Goal: Task Accomplishment & Management: Manage account settings

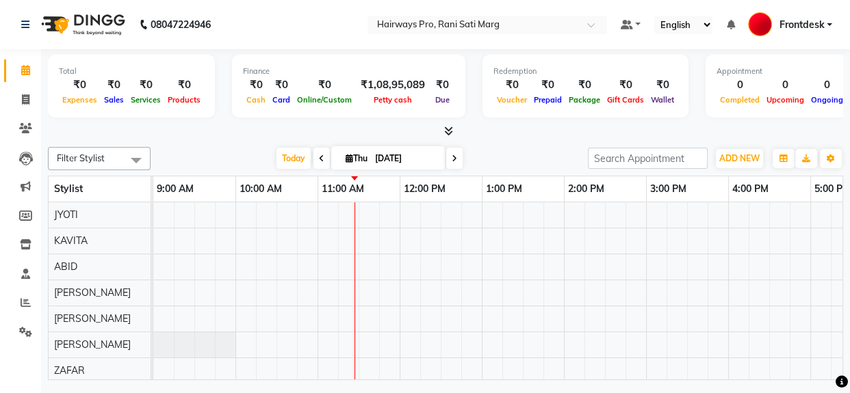
scroll to position [18, 0]
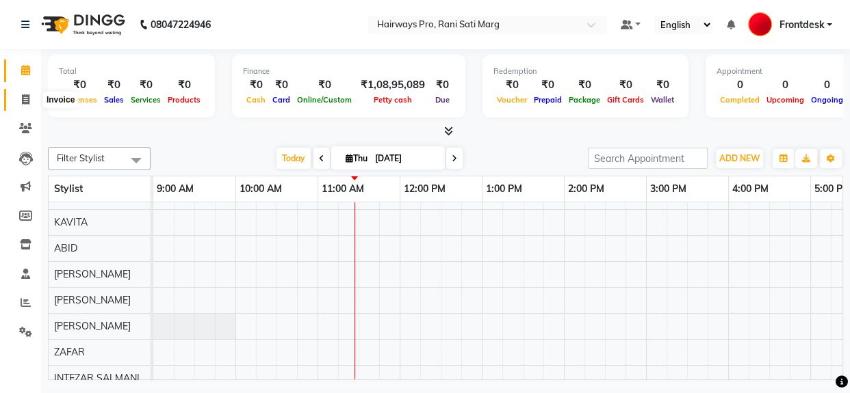
click at [25, 96] on icon at bounding box center [26, 99] width 8 height 10
select select "787"
select select "service"
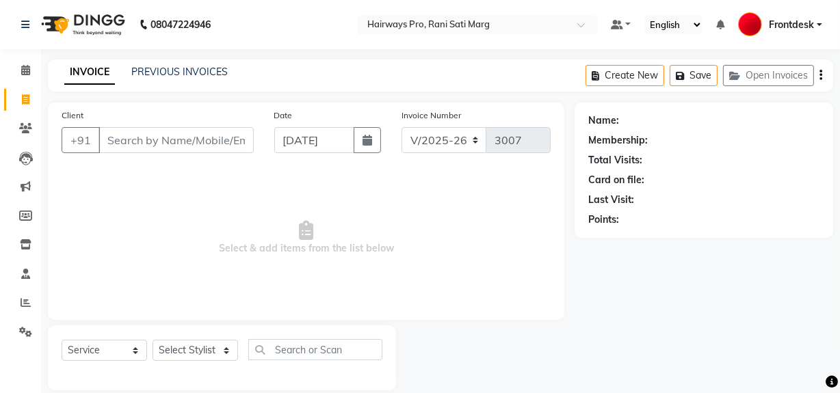
click at [159, 142] on input "Client" at bounding box center [176, 140] width 155 height 26
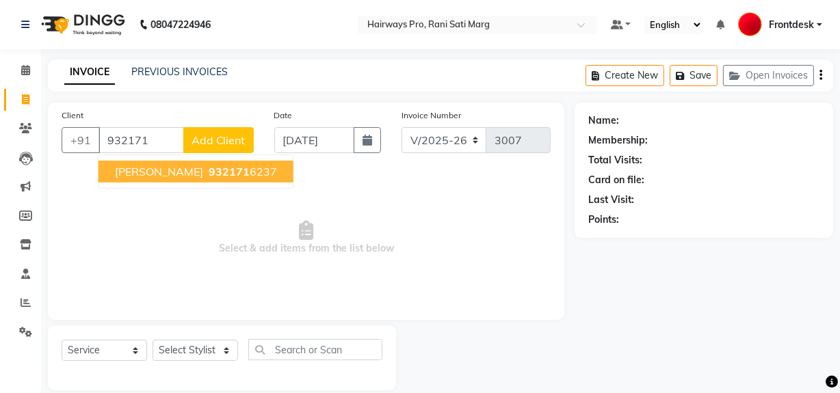
click at [209, 166] on span "932171" at bounding box center [229, 172] width 41 height 14
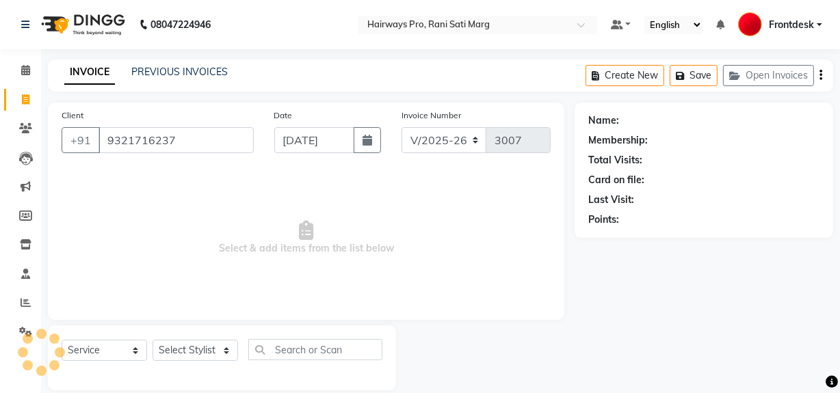
type input "9321716237"
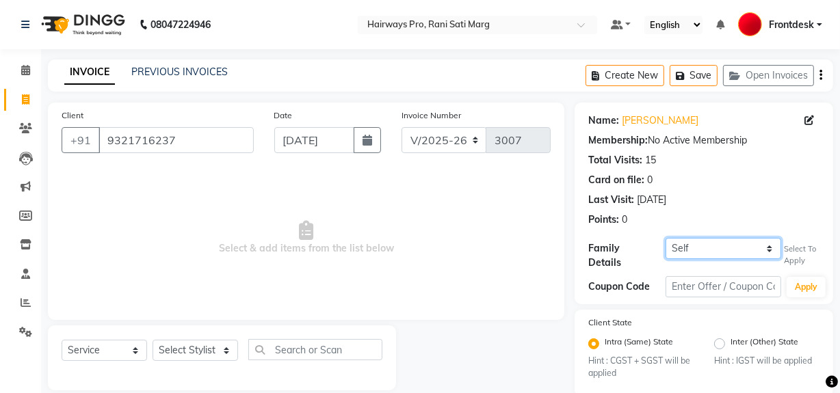
click at [740, 250] on select "Self [PERSON_NAME] {1434}" at bounding box center [724, 248] width 116 height 21
select select "1241053"
click at [666, 238] on select "Self [PERSON_NAME] {1434}" at bounding box center [724, 248] width 116 height 21
select select "1: Object"
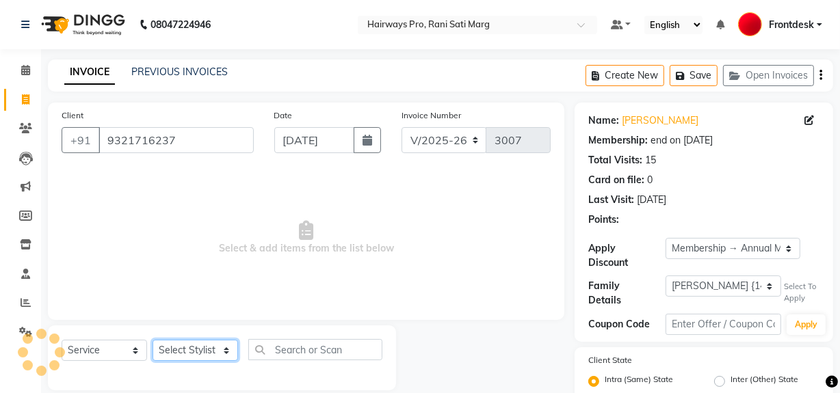
click at [187, 352] on select "Select Stylist ABID DANISH [PERSON_NAME] Frontdesk INTEZAR [PERSON_NAME] [PERSO…" at bounding box center [196, 350] width 86 height 21
click at [153, 340] on select "Select Stylist ABID DANISH [PERSON_NAME] Frontdesk INTEZAR [PERSON_NAME] [PERSO…" at bounding box center [196, 350] width 86 height 21
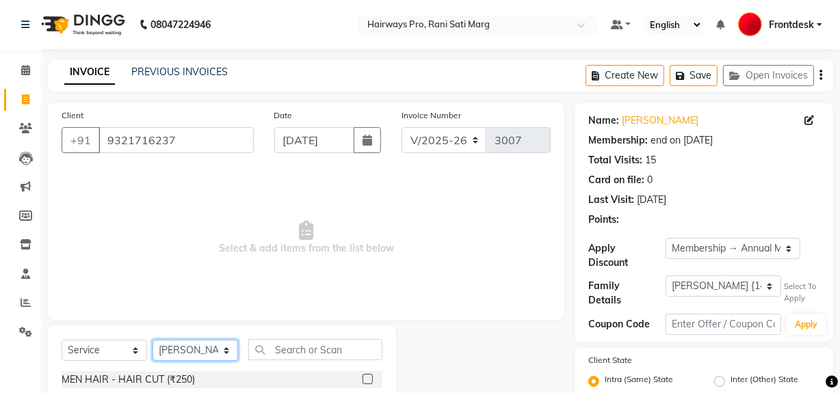
click at [178, 352] on select "Select Stylist ABID DANISH [PERSON_NAME] Frontdesk INTEZAR [PERSON_NAME] [PERSO…" at bounding box center [196, 350] width 86 height 21
select select "86084"
click at [153, 340] on select "Select Stylist ABID DANISH [PERSON_NAME] Frontdesk INTEZAR [PERSON_NAME] [PERSO…" at bounding box center [196, 350] width 86 height 21
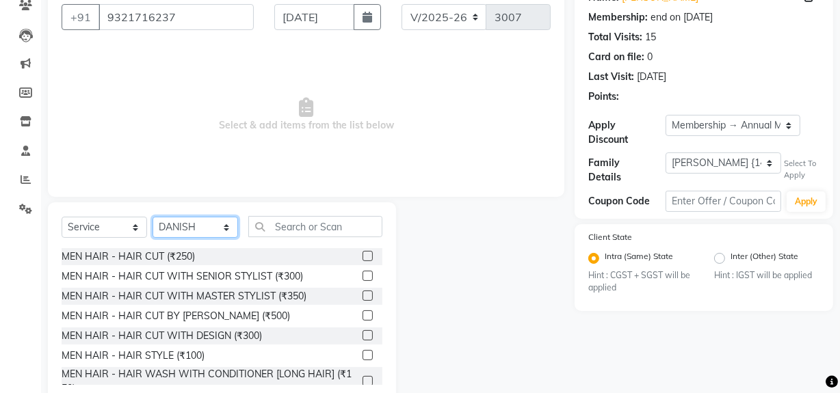
scroll to position [124, 0]
click at [184, 257] on div "MEN HAIR - HAIR CUT (₹250)" at bounding box center [128, 256] width 133 height 14
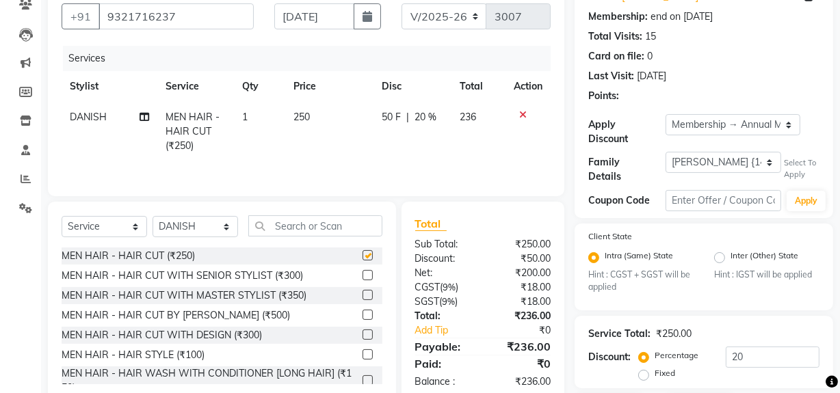
checkbox input "false"
click at [447, 7] on select "INV/25-26 V/2025-26" at bounding box center [445, 16] width 86 height 26
select select "6960"
click at [402, 3] on select "INV/25-26 V/2025-26" at bounding box center [445, 16] width 86 height 26
type input "4257"
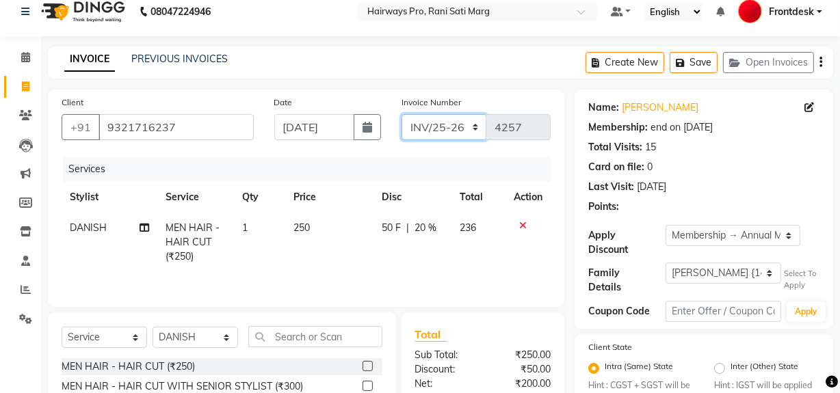
scroll to position [0, 0]
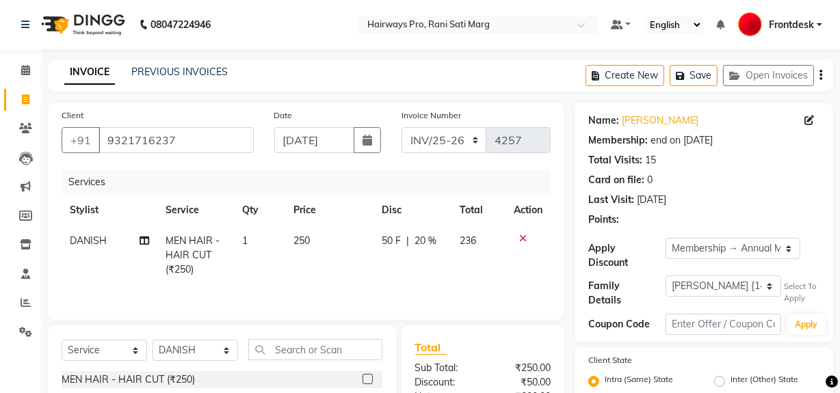
click at [820, 75] on icon "button" at bounding box center [821, 75] width 3 height 1
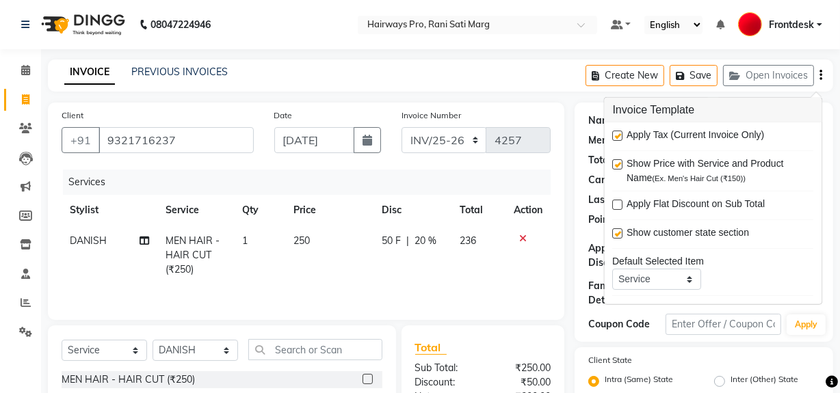
click at [618, 133] on label at bounding box center [618, 136] width 10 height 10
click at [618, 133] on input "checkbox" at bounding box center [617, 136] width 9 height 9
checkbox input "false"
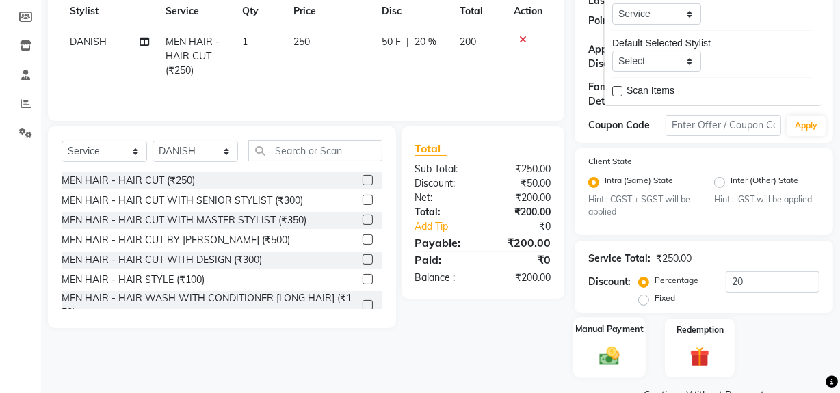
scroll to position [228, 0]
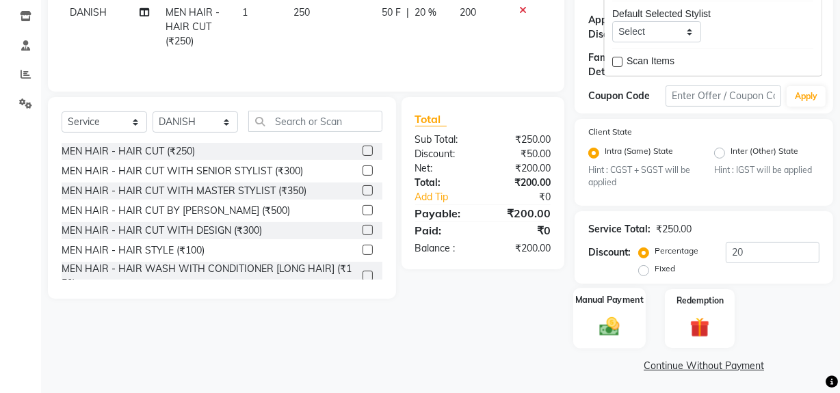
click at [607, 330] on img at bounding box center [609, 326] width 33 height 23
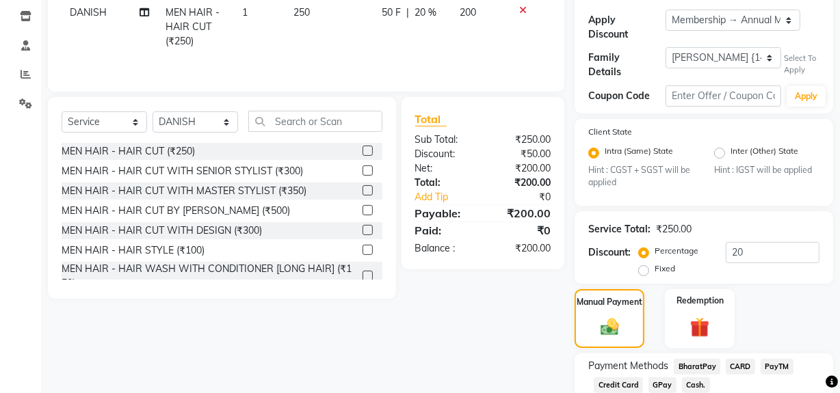
click at [697, 383] on span "Cash." at bounding box center [696, 386] width 28 height 16
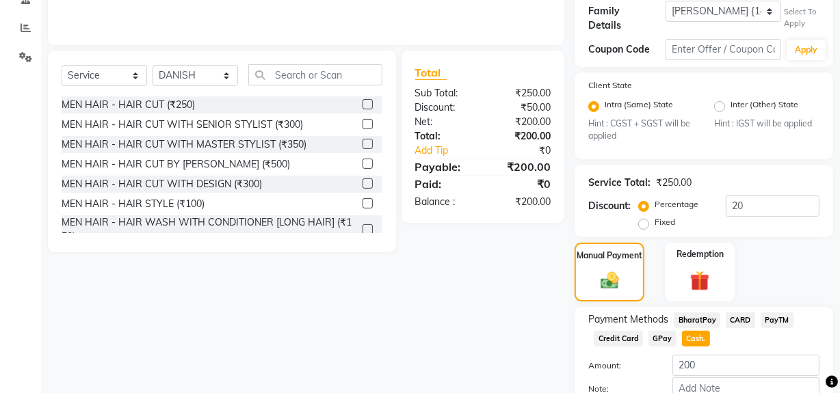
scroll to position [353, 0]
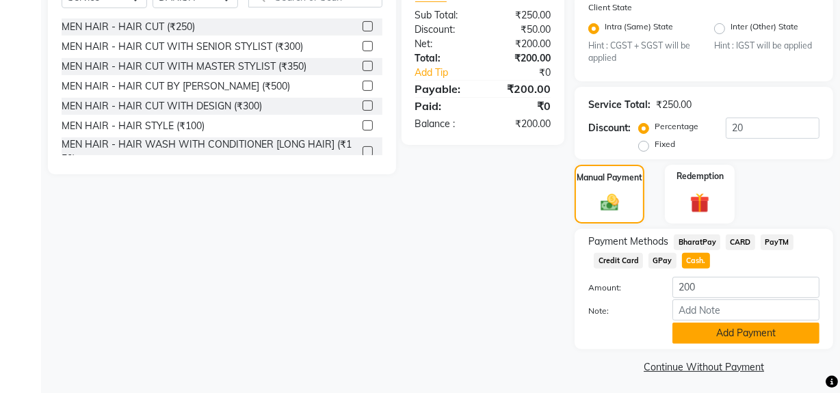
click at [713, 328] on button "Add Payment" at bounding box center [745, 333] width 147 height 21
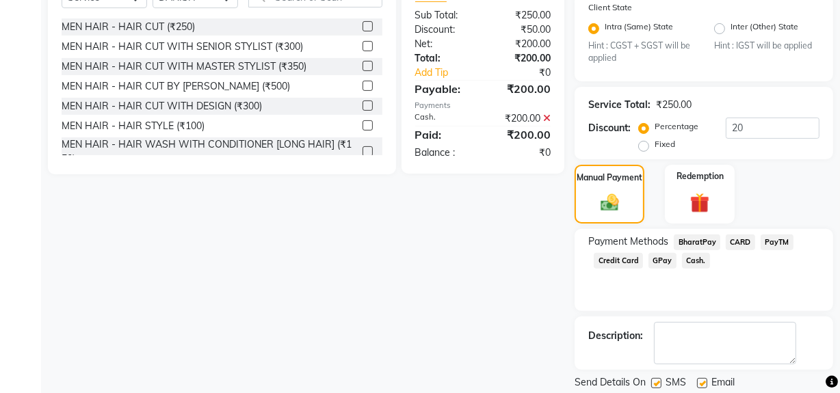
click at [657, 378] on label at bounding box center [656, 383] width 10 height 10
click at [657, 380] on input "checkbox" at bounding box center [655, 384] width 9 height 9
checkbox input "false"
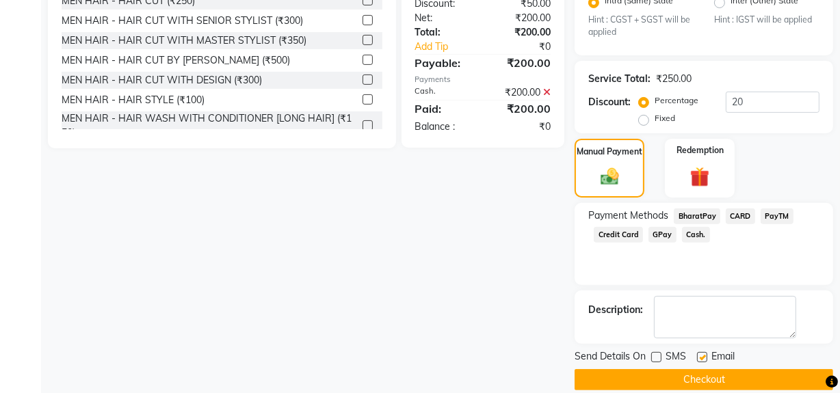
scroll to position [393, 0]
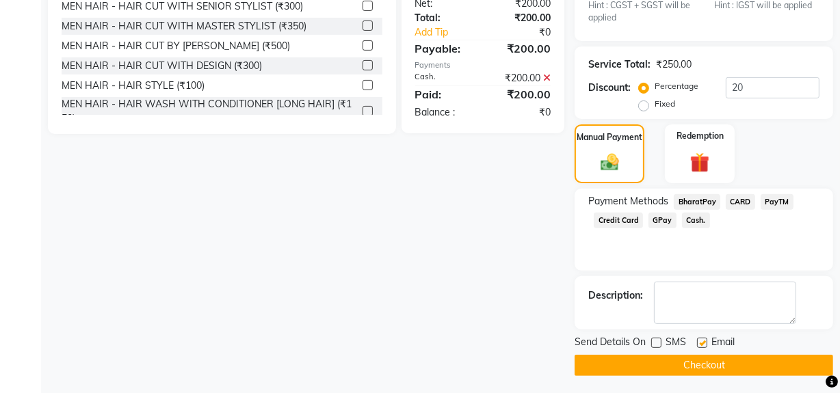
click at [664, 365] on button "Checkout" at bounding box center [704, 365] width 259 height 21
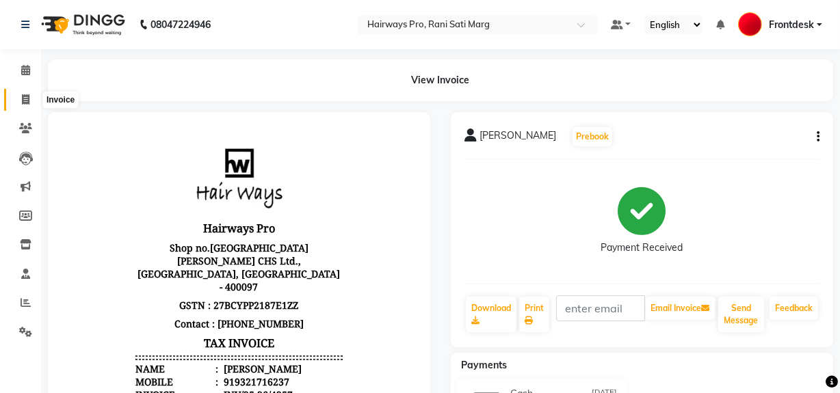
click at [27, 99] on icon at bounding box center [26, 99] width 8 height 10
select select "service"
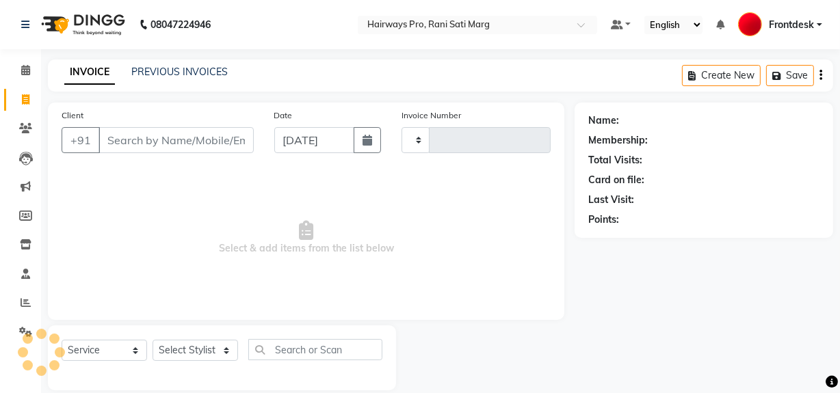
scroll to position [18, 0]
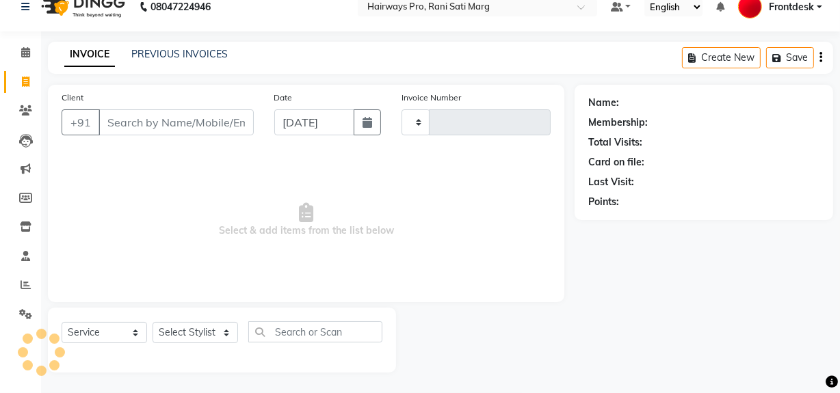
type input "3007"
select select "787"
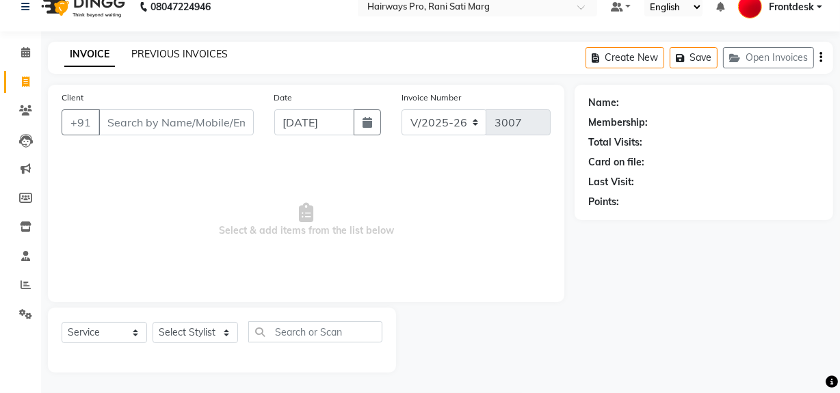
click at [174, 51] on link "PREVIOUS INVOICES" at bounding box center [179, 54] width 96 height 12
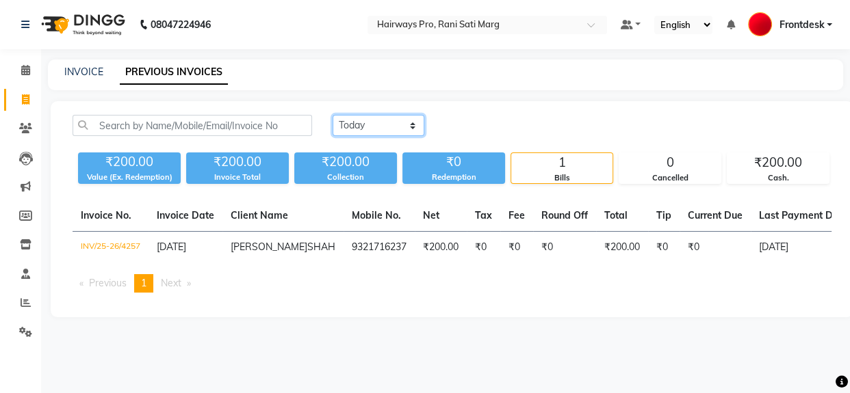
click at [376, 129] on select "[DATE] [DATE] Custom Range" at bounding box center [378, 125] width 92 height 21
select select "[DATE]"
click at [332, 115] on select "[DATE] [DATE] Custom Range" at bounding box center [378, 125] width 92 height 21
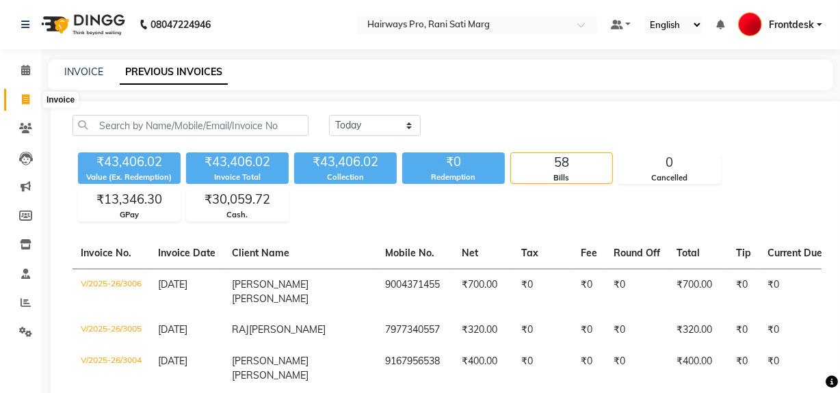
click at [29, 102] on span at bounding box center [26, 100] width 24 height 16
select select "787"
select select "service"
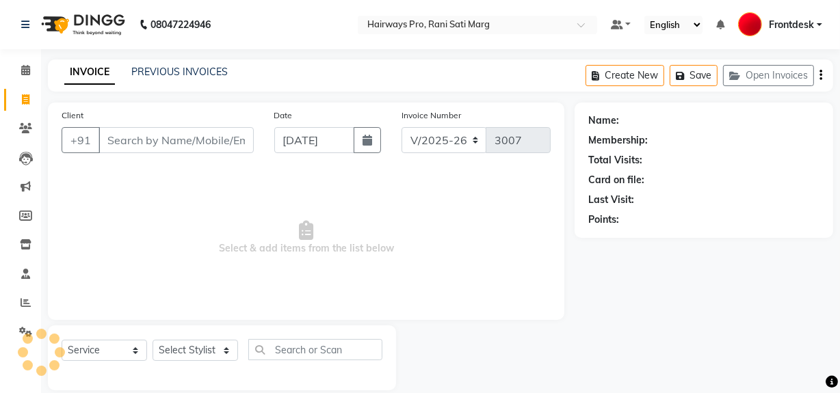
scroll to position [18, 0]
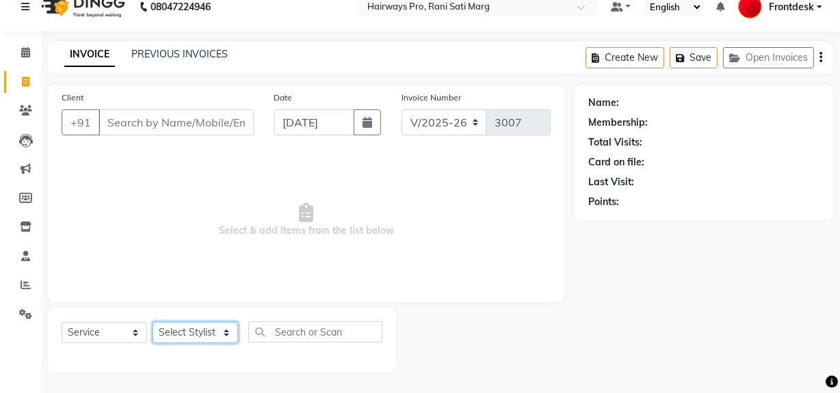
click at [210, 324] on select "Select Stylist ABID DANISH [PERSON_NAME] Frontdesk INTEZAR [PERSON_NAME] [PERSO…" at bounding box center [196, 332] width 86 height 21
select select "86084"
click at [153, 322] on select "Select Stylist ABID DANISH [PERSON_NAME] Frontdesk INTEZAR [PERSON_NAME] [PERSO…" at bounding box center [196, 332] width 86 height 21
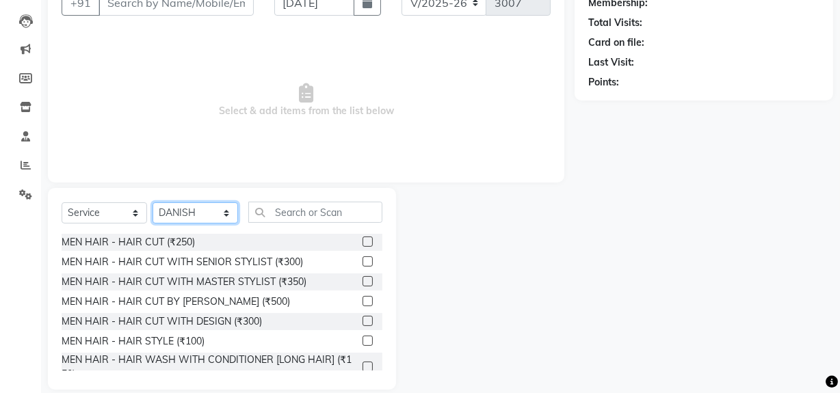
scroll to position [142, 0]
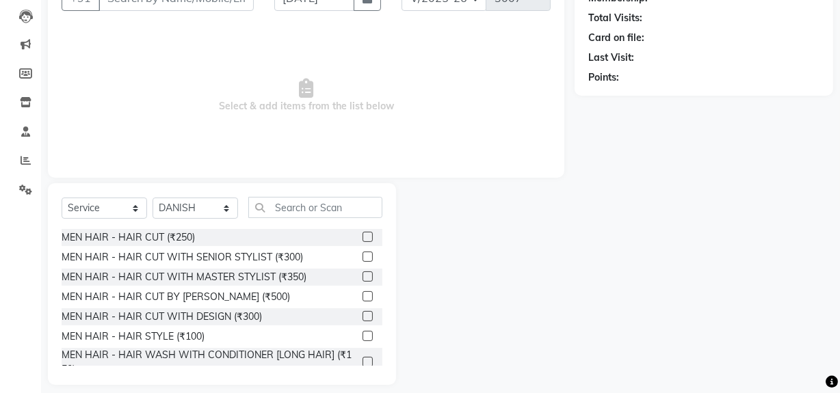
click at [363, 235] on label at bounding box center [368, 237] width 10 height 10
click at [363, 235] on input "checkbox" at bounding box center [367, 237] width 9 height 9
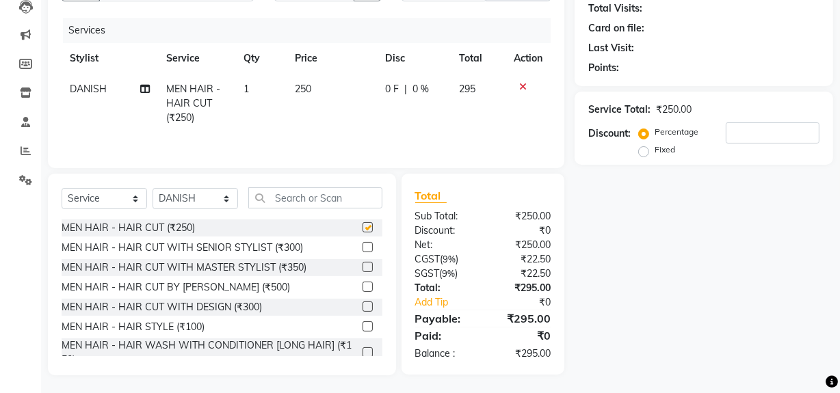
checkbox input "false"
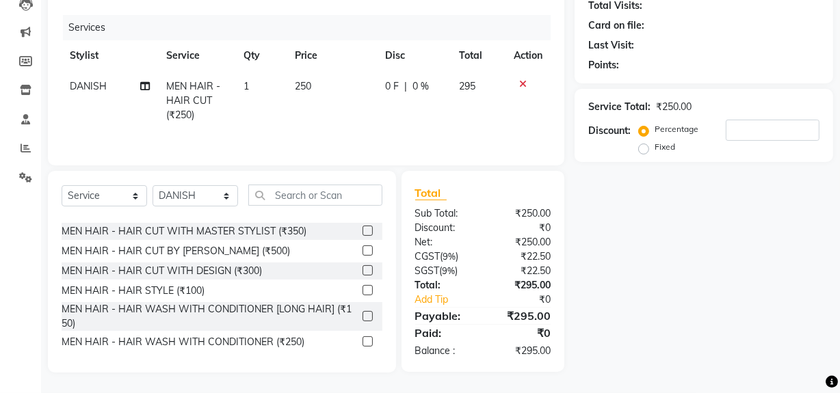
scroll to position [62, 0]
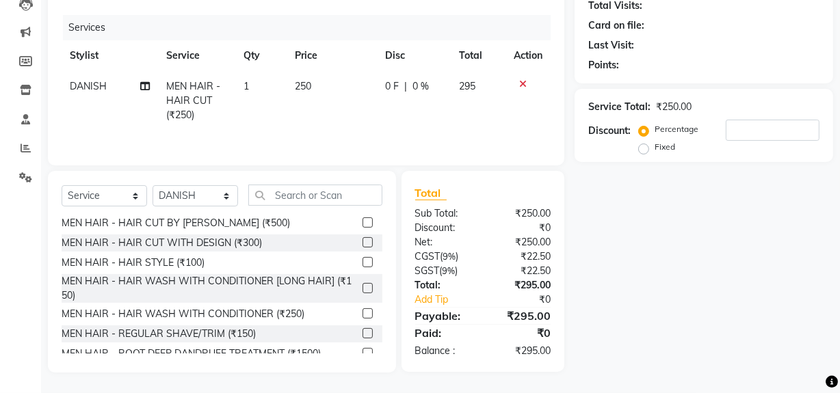
click at [363, 333] on label at bounding box center [368, 333] width 10 height 10
click at [363, 333] on input "checkbox" at bounding box center [367, 334] width 9 height 9
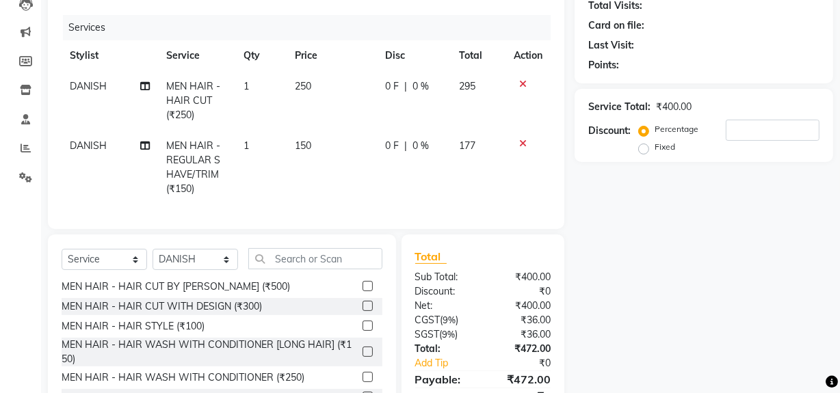
scroll to position [27, 0]
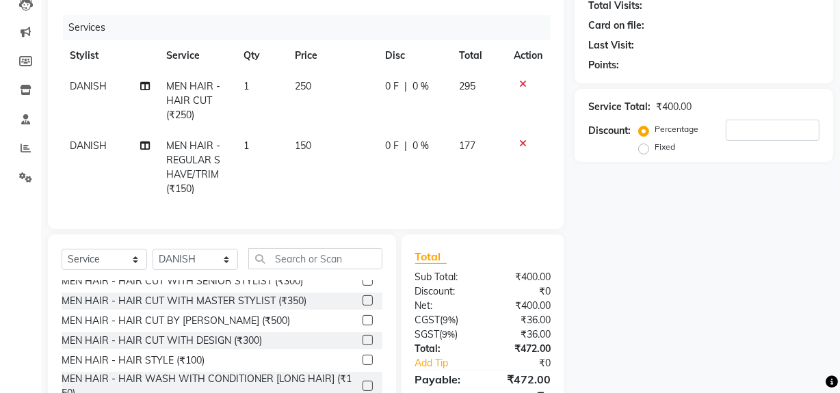
checkbox input "false"
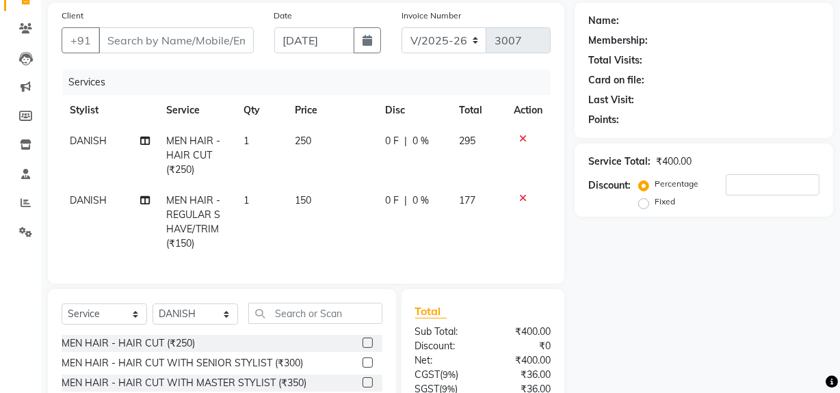
scroll to position [0, 0]
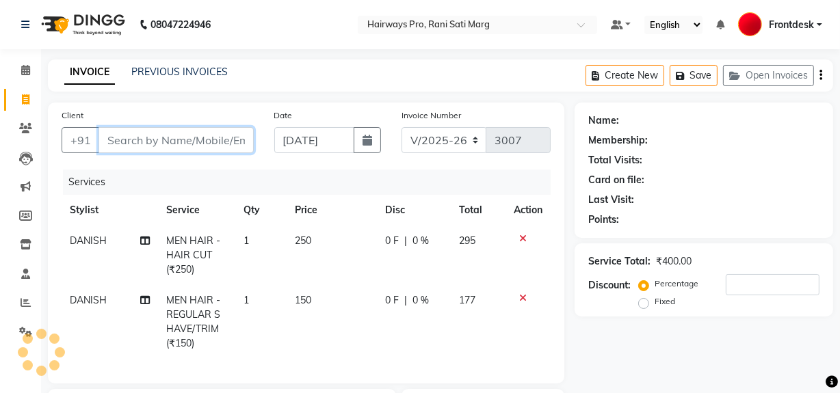
click at [209, 136] on input "Client" at bounding box center [176, 140] width 155 height 26
type input "w"
type input "0"
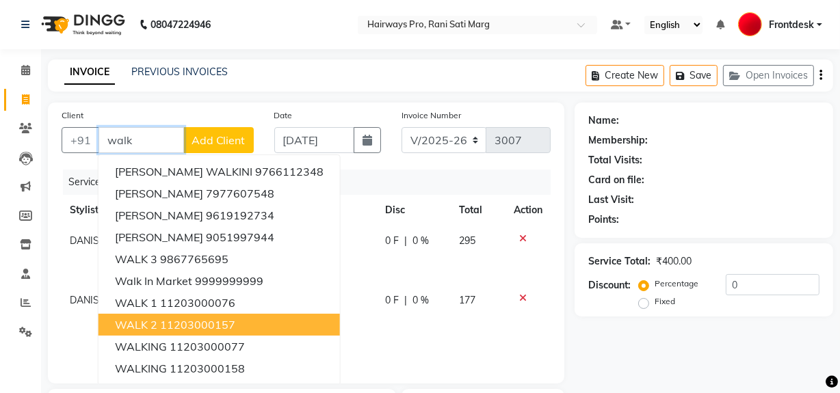
click at [167, 326] on ngb-highlight "11203000157" at bounding box center [197, 325] width 75 height 14
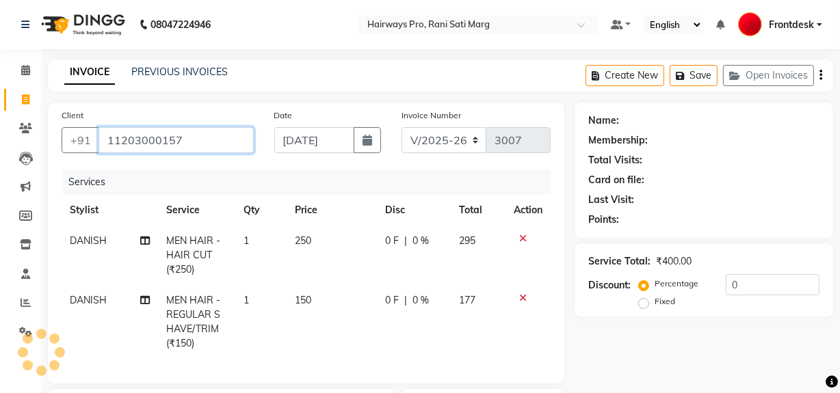
type input "11203000157"
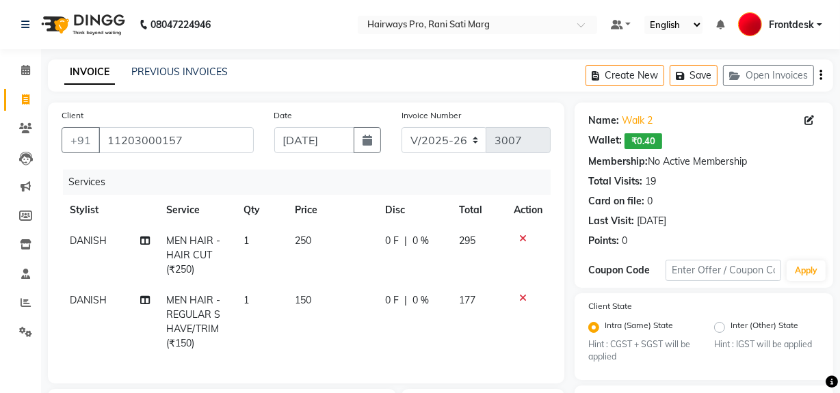
click at [820, 76] on icon "button" at bounding box center [821, 75] width 3 height 1
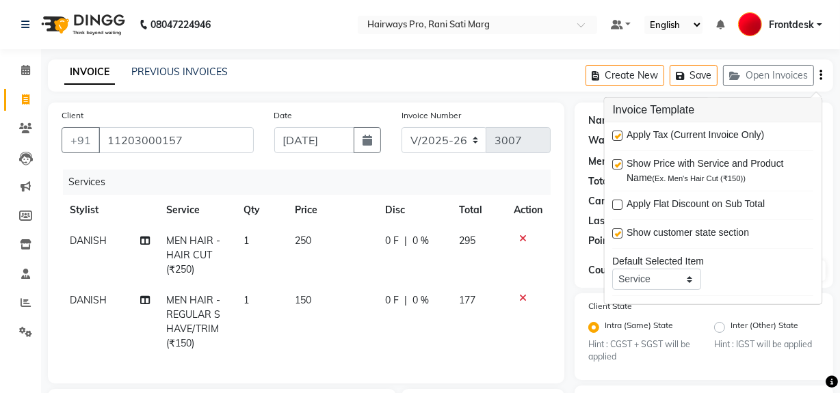
click at [615, 134] on label at bounding box center [618, 136] width 10 height 10
click at [615, 134] on input "checkbox" at bounding box center [617, 136] width 9 height 9
checkbox input "false"
click at [371, 144] on icon "button" at bounding box center [368, 140] width 10 height 11
select select "9"
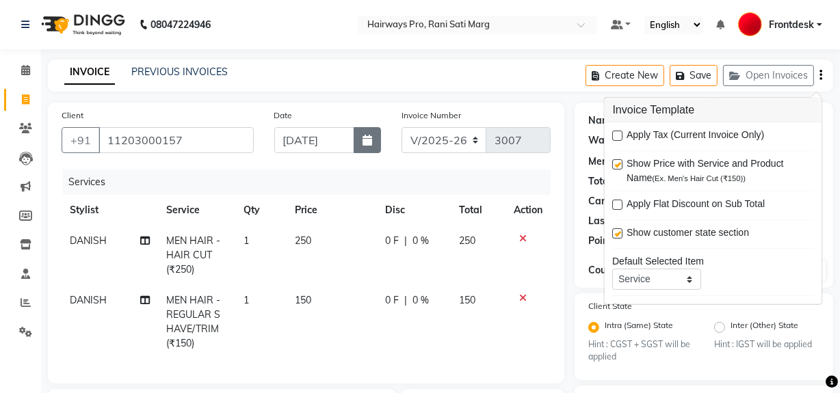
select select "2025"
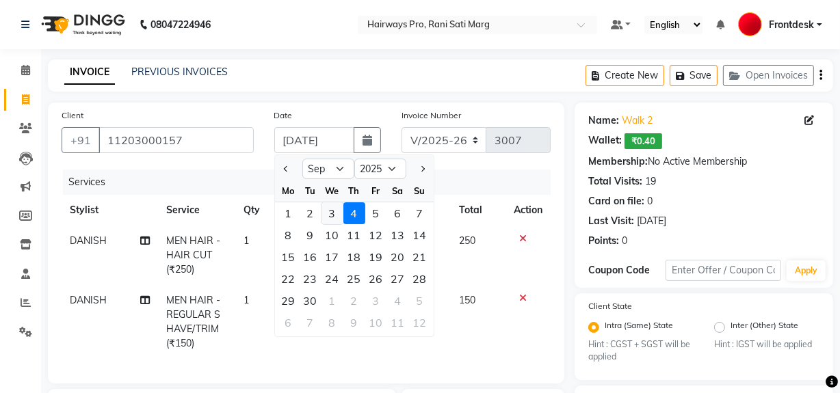
click at [333, 216] on div "3" at bounding box center [333, 213] width 22 height 22
type input "[DATE]"
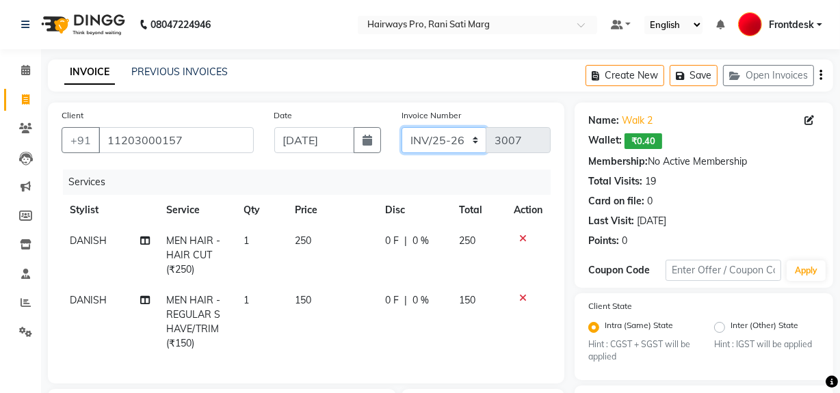
drag, startPoint x: 462, startPoint y: 137, endPoint x: 457, endPoint y: 150, distance: 14.1
click at [462, 137] on select "INV/25-26 V/2025-26" at bounding box center [445, 140] width 86 height 26
select select "787"
click at [402, 127] on select "INV/25-26 V/2025-26" at bounding box center [445, 140] width 86 height 26
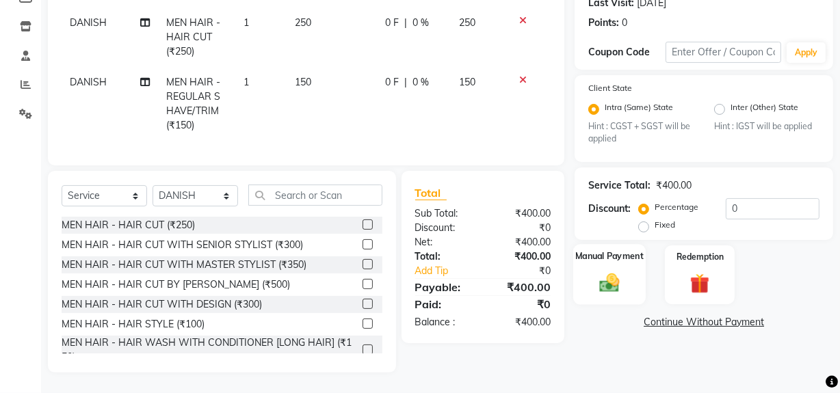
click at [615, 278] on img at bounding box center [609, 283] width 33 height 23
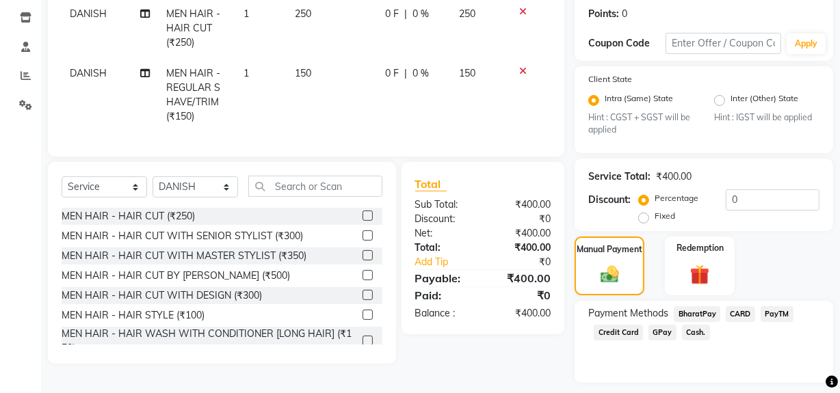
click at [661, 336] on span "GPay" at bounding box center [662, 333] width 28 height 16
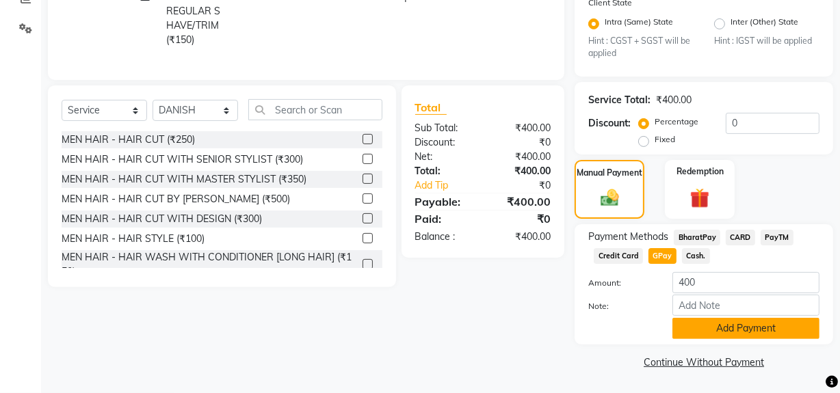
click at [690, 330] on button "Add Payment" at bounding box center [745, 328] width 147 height 21
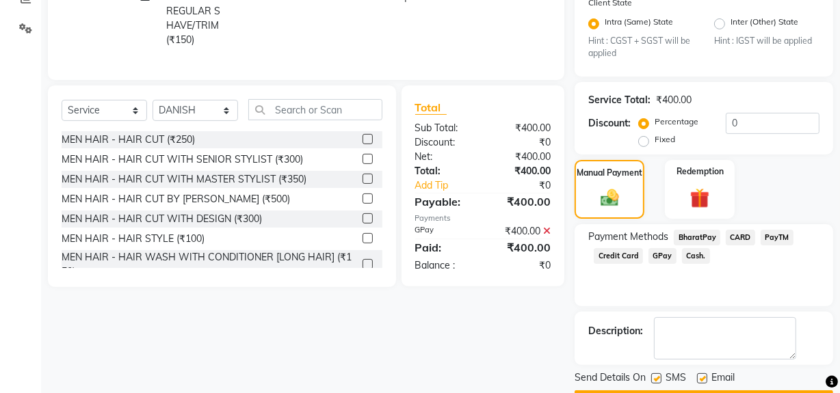
click at [657, 378] on label at bounding box center [656, 379] width 10 height 10
click at [657, 378] on input "checkbox" at bounding box center [655, 379] width 9 height 9
checkbox input "false"
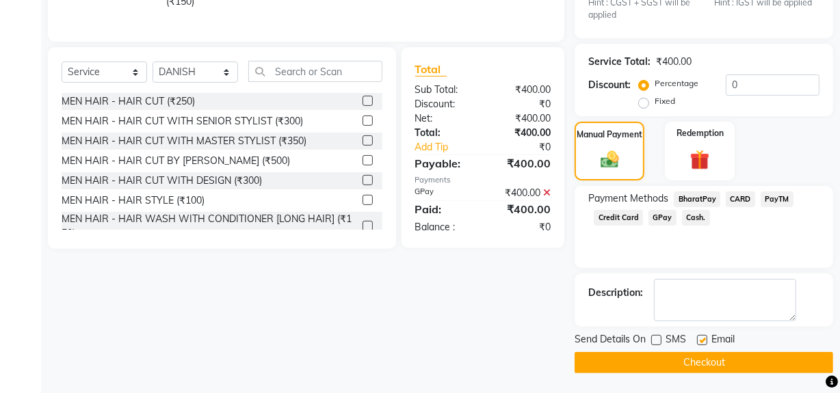
scroll to position [342, 0]
click at [667, 360] on button "Checkout" at bounding box center [704, 362] width 259 height 21
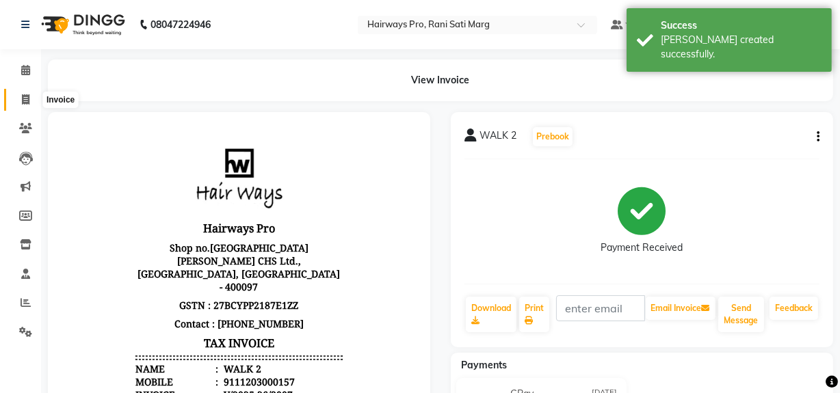
drag, startPoint x: 21, startPoint y: 98, endPoint x: 27, endPoint y: 103, distance: 7.8
click at [22, 98] on icon at bounding box center [26, 99] width 8 height 10
select select "787"
select select "service"
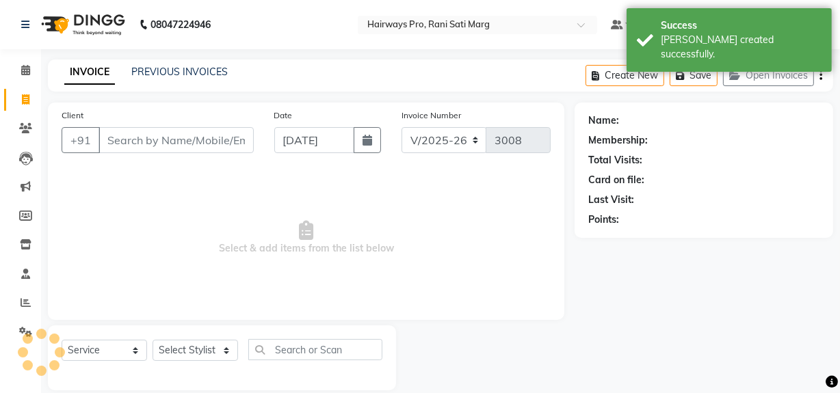
scroll to position [18, 0]
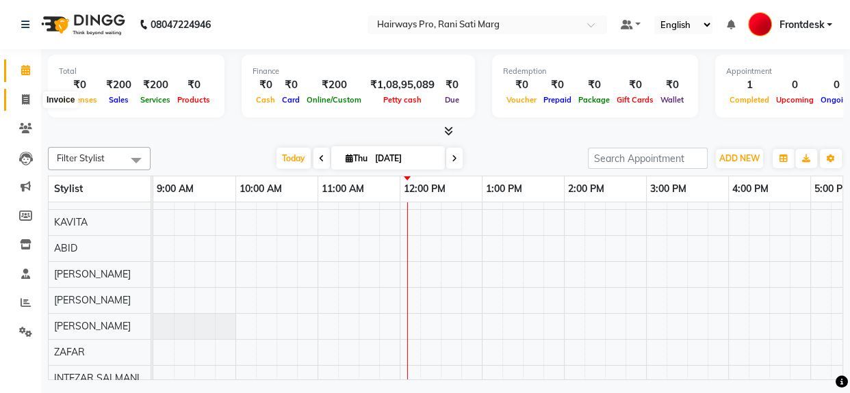
click at [24, 99] on icon at bounding box center [26, 99] width 8 height 10
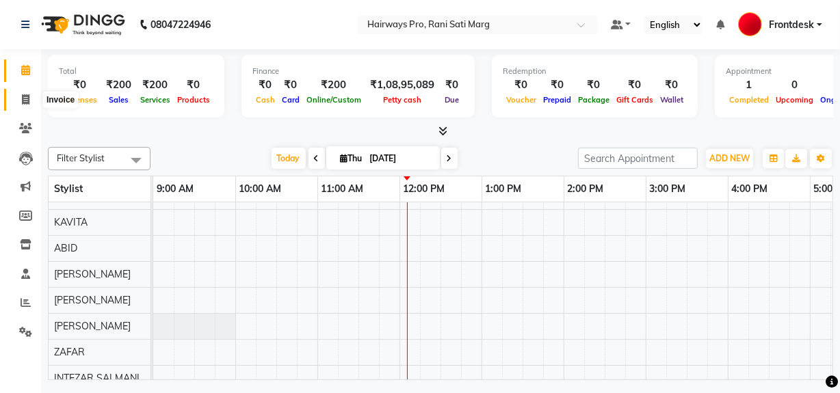
select select "787"
select select "service"
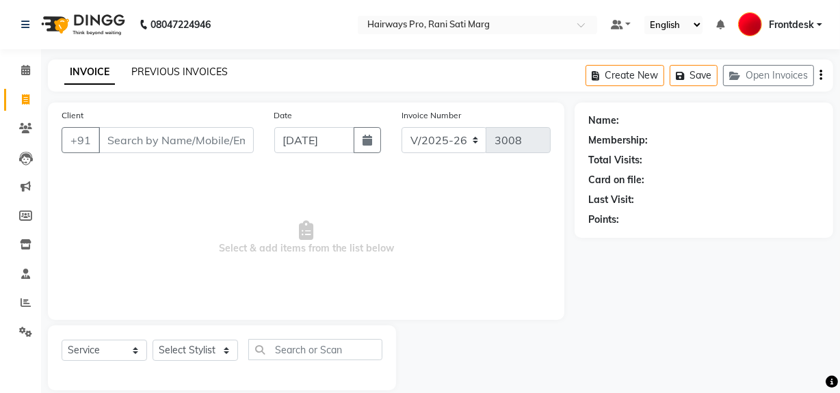
click at [179, 70] on link "PREVIOUS INVOICES" at bounding box center [179, 72] width 96 height 12
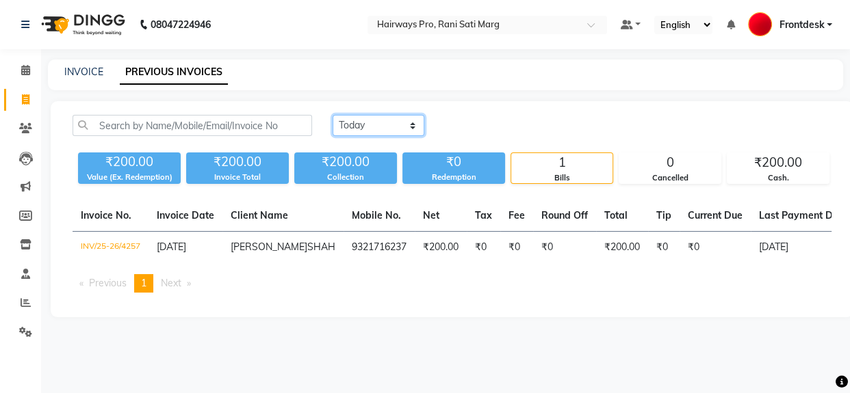
click at [406, 118] on select "[DATE] [DATE] Custom Range" at bounding box center [378, 125] width 92 height 21
select select "[DATE]"
click at [332, 115] on select "[DATE] [DATE] Custom Range" at bounding box center [378, 125] width 92 height 21
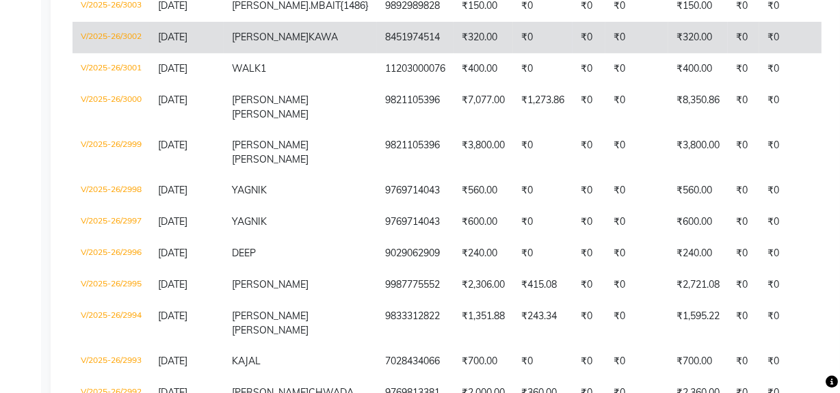
scroll to position [435, 0]
